Goal: Task Accomplishment & Management: Use online tool/utility

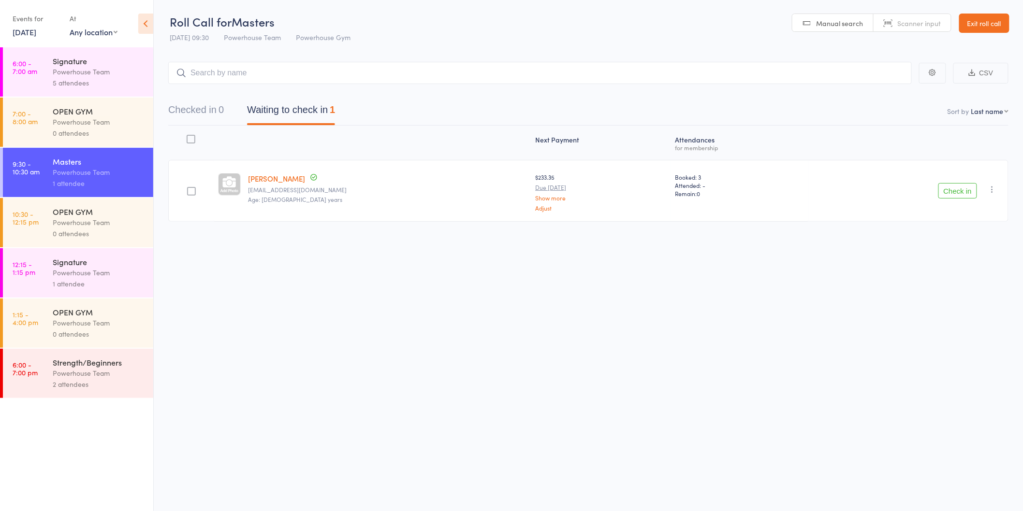
click at [955, 189] on button "Check in" at bounding box center [957, 190] width 39 height 15
click at [959, 192] on button "Check in" at bounding box center [957, 190] width 39 height 15
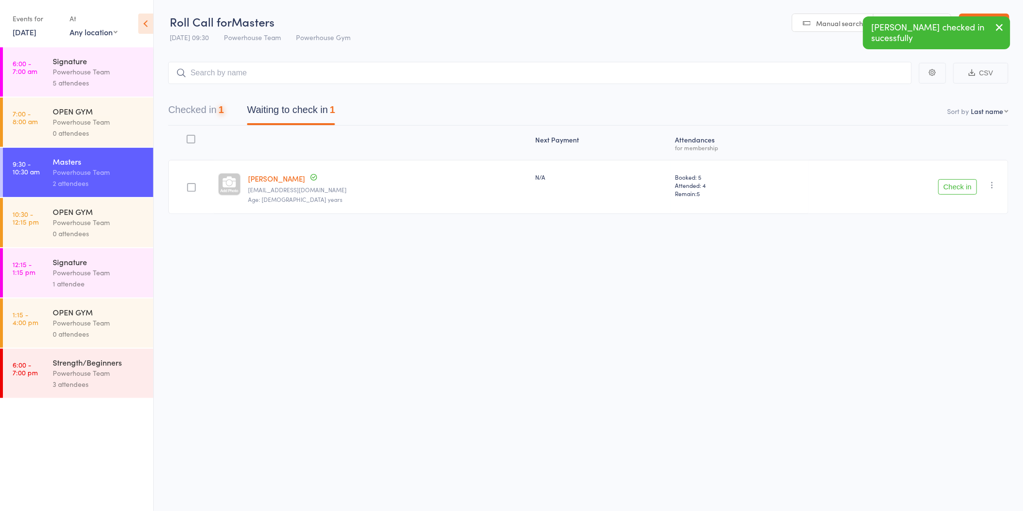
click at [959, 190] on button "Check in" at bounding box center [957, 186] width 39 height 15
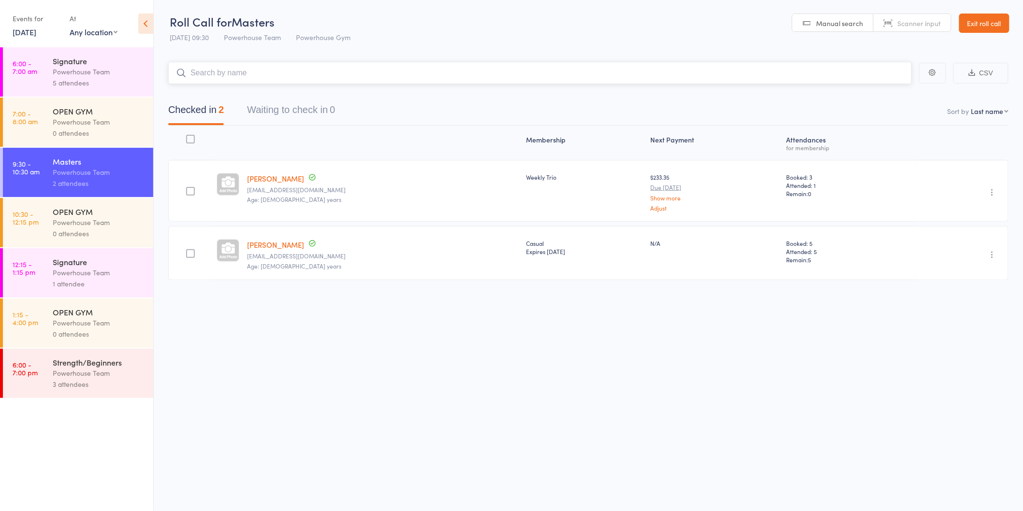
click at [235, 74] on input "search" at bounding box center [539, 73] width 743 height 22
type input "peter"
click at [884, 89] on link "Drop in" at bounding box center [885, 93] width 31 height 15
click at [392, 79] on input "search" at bounding box center [539, 73] width 743 height 22
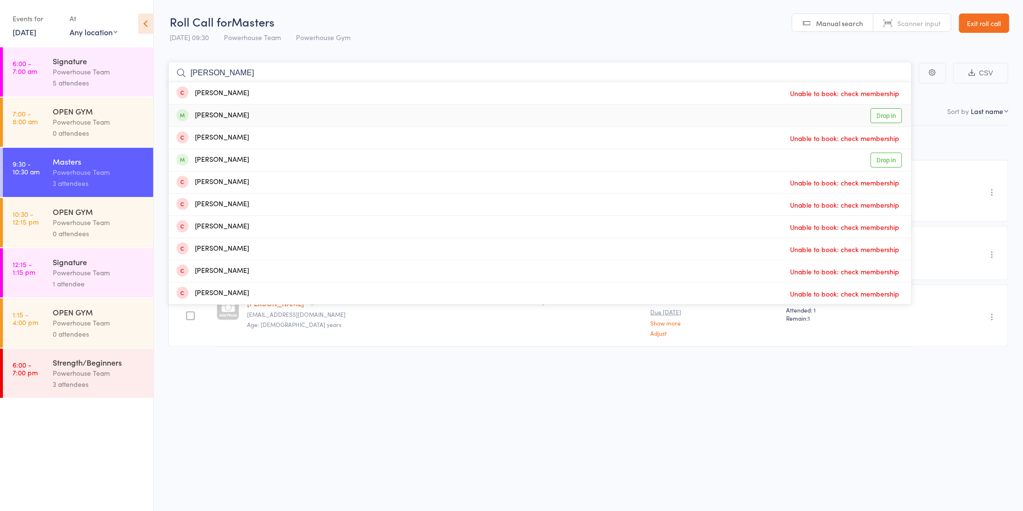
type input "michele"
click at [891, 117] on link "Drop in" at bounding box center [885, 115] width 31 height 15
